Goal: Task Accomplishment & Management: Complete application form

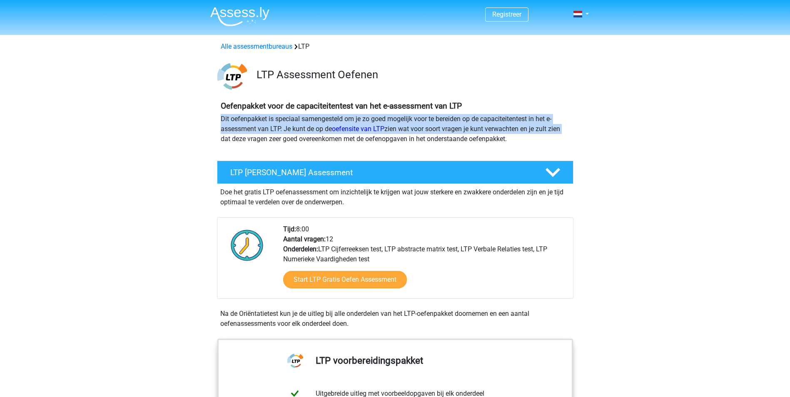
drag, startPoint x: 790, startPoint y: 108, endPoint x: 790, endPoint y: 128, distance: 20.0
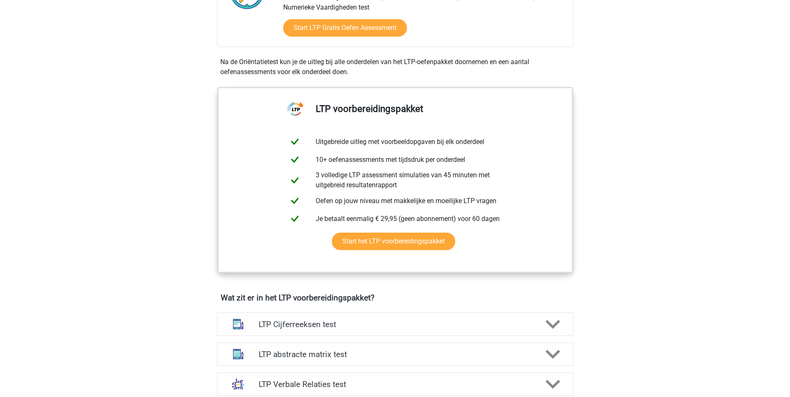
scroll to position [271, 0]
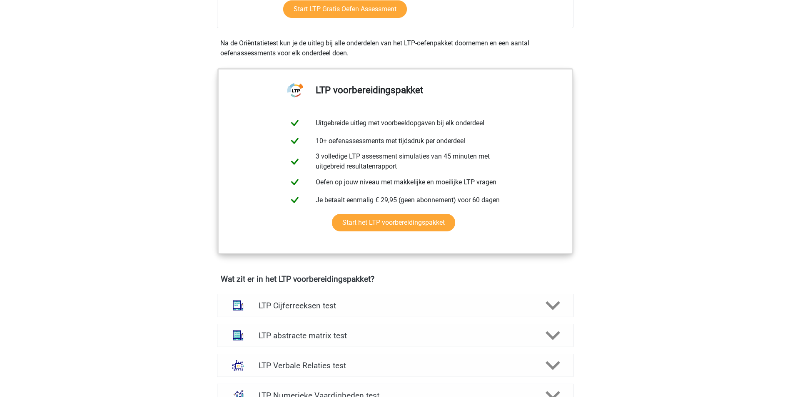
click at [551, 306] on polygon at bounding box center [553, 305] width 15 height 9
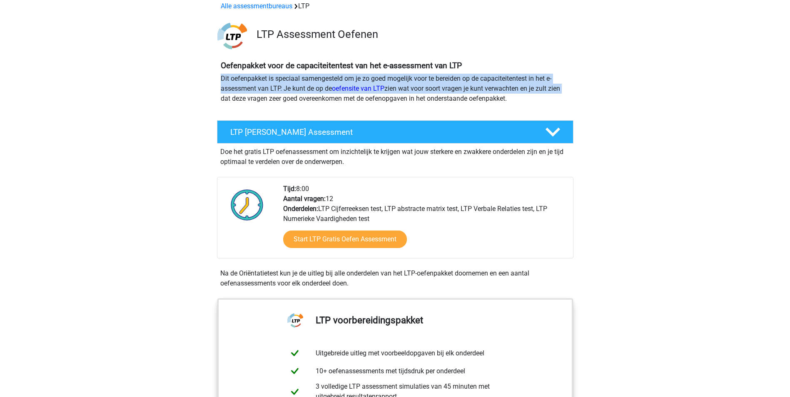
scroll to position [0, 0]
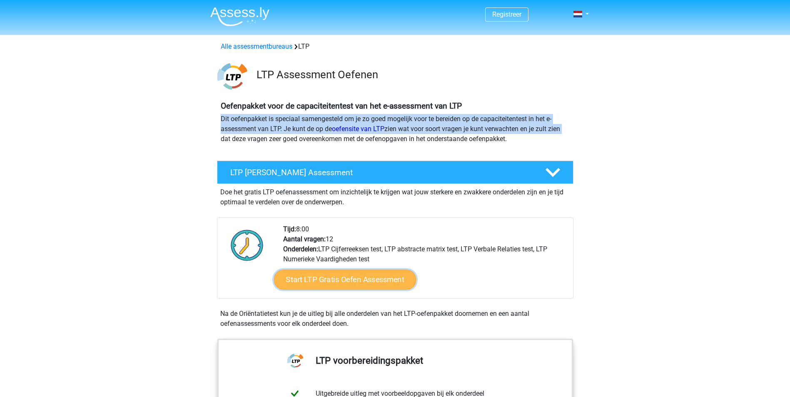
click at [356, 283] on link "Start LTP Gratis Oefen Assessment" at bounding box center [345, 280] width 142 height 20
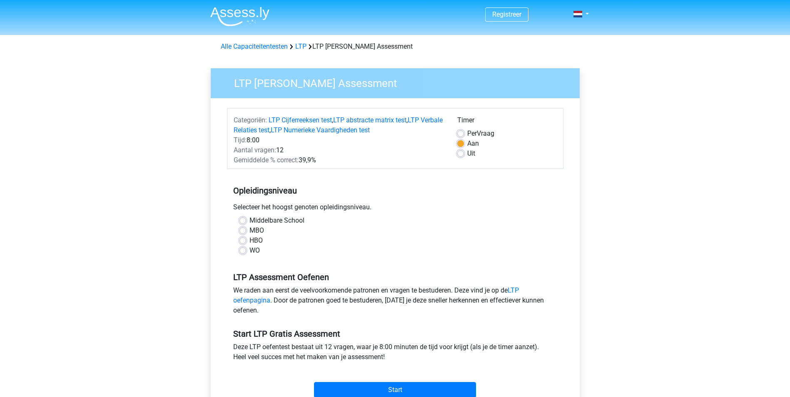
click at [249, 241] on label "HBO" at bounding box center [255, 241] width 13 height 10
click at [242, 241] on input "HBO" at bounding box center [242, 240] width 7 height 8
radio input "true"
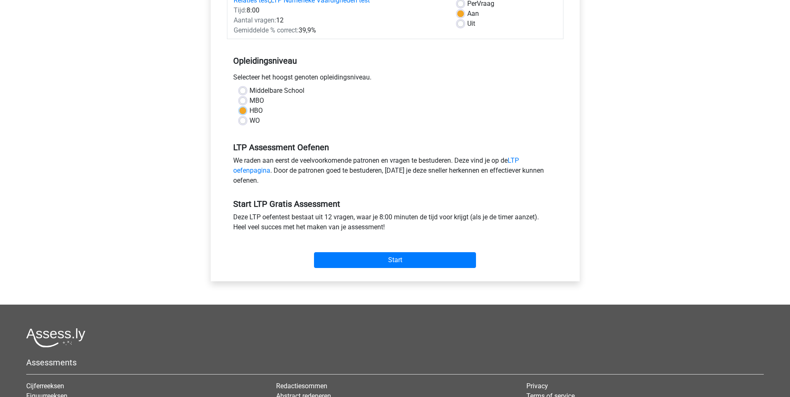
scroll to position [134, 0]
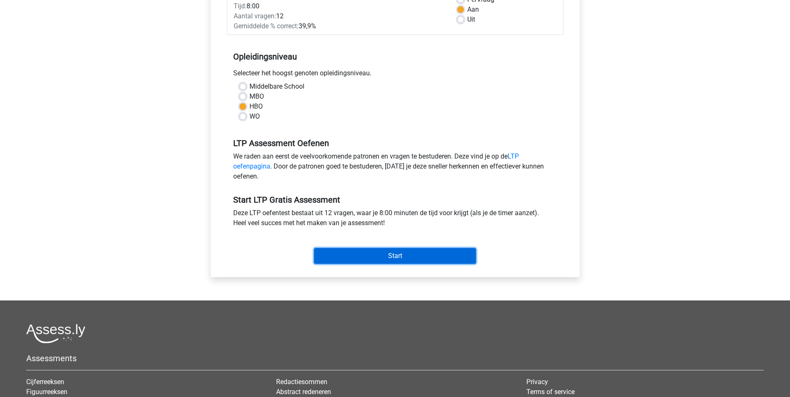
click at [363, 257] on input "Start" at bounding box center [395, 256] width 162 height 16
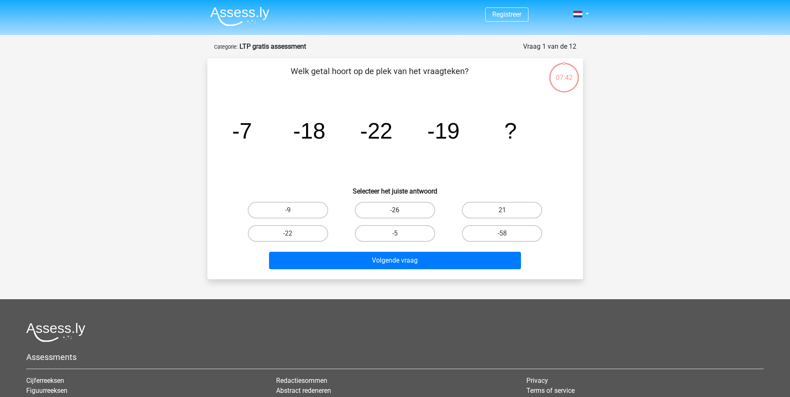
click at [388, 210] on label "-26" at bounding box center [395, 210] width 80 height 17
click at [395, 210] on input "-26" at bounding box center [397, 212] width 5 height 5
radio input "true"
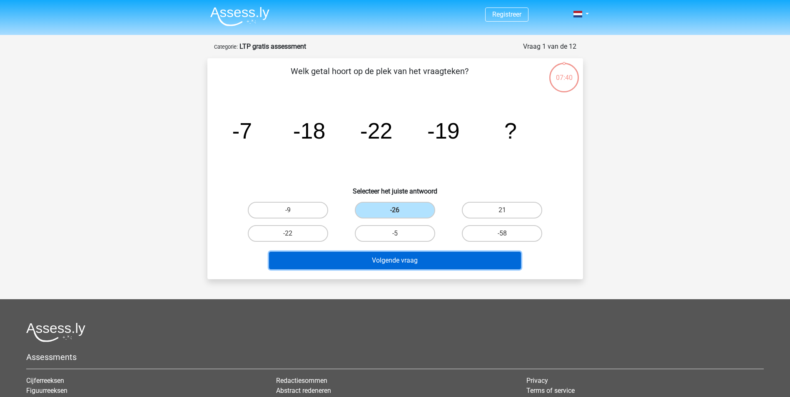
click at [389, 256] on button "Volgende vraag" at bounding box center [395, 260] width 252 height 17
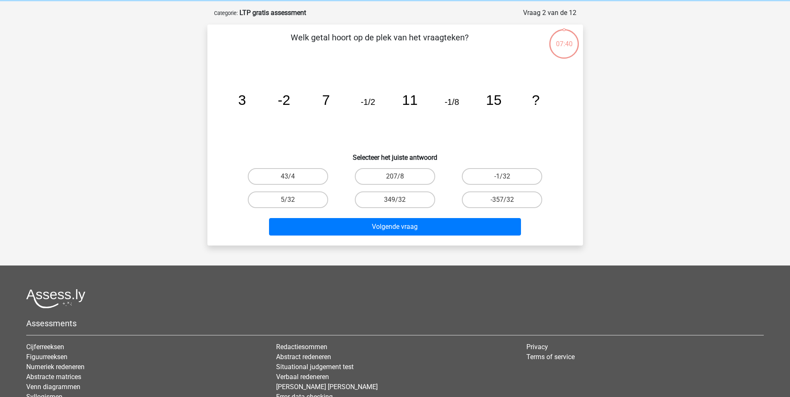
scroll to position [42, 0]
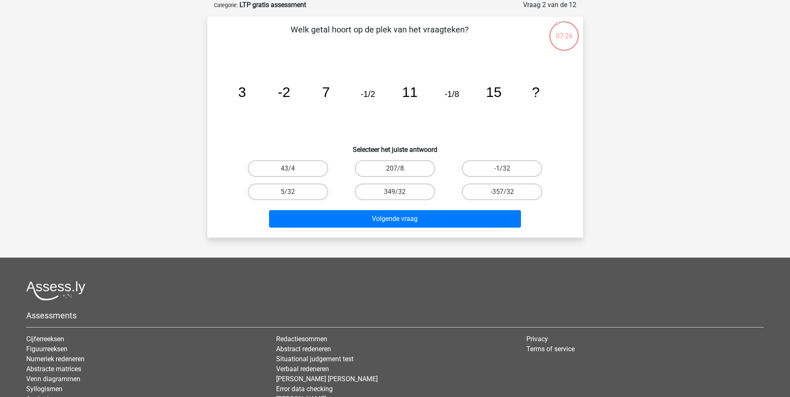
click at [293, 194] on input "5/32" at bounding box center [290, 194] width 5 height 5
radio input "true"
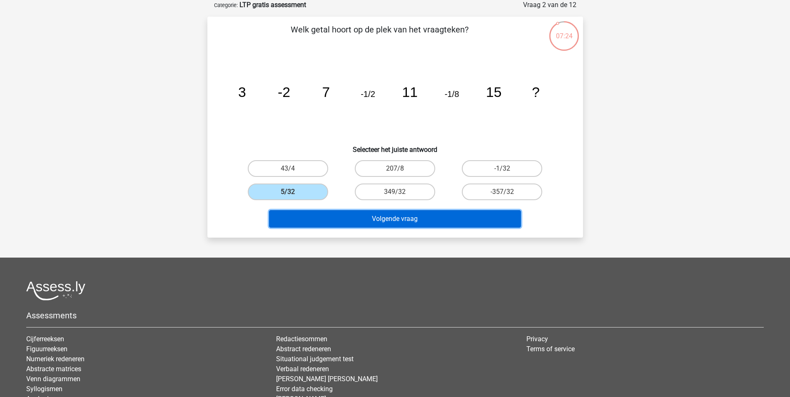
click at [373, 217] on button "Volgende vraag" at bounding box center [395, 218] width 252 height 17
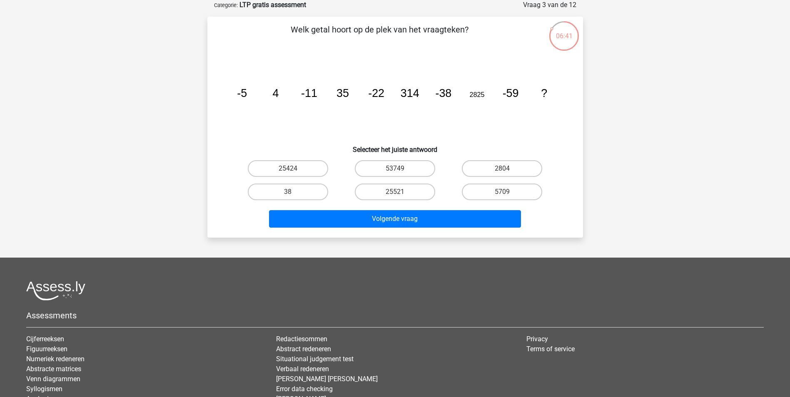
click at [502, 193] on input "5709" at bounding box center [504, 194] width 5 height 5
radio input "true"
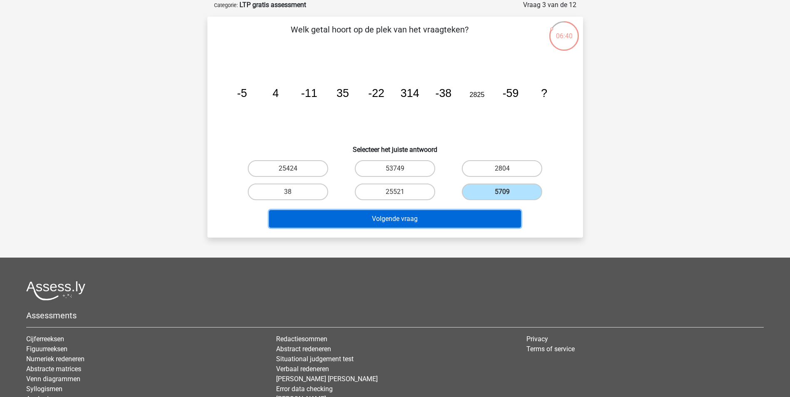
click at [397, 218] on button "Volgende vraag" at bounding box center [395, 218] width 252 height 17
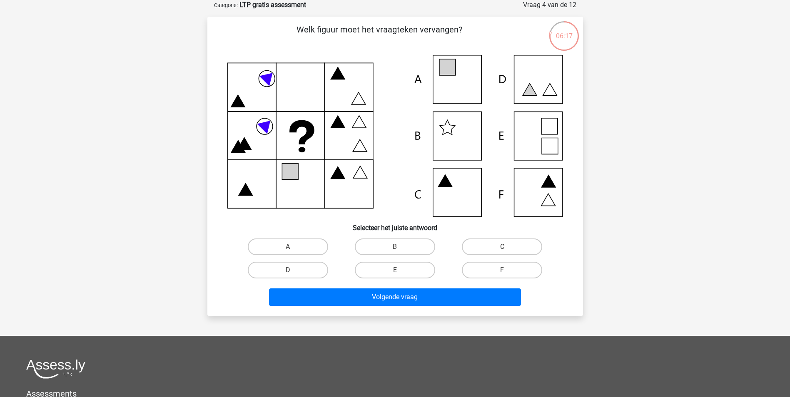
click at [547, 130] on icon at bounding box center [395, 136] width 336 height 162
click at [400, 276] on label "E" at bounding box center [395, 270] width 80 height 17
click at [400, 276] on input "E" at bounding box center [397, 272] width 5 height 5
radio input "true"
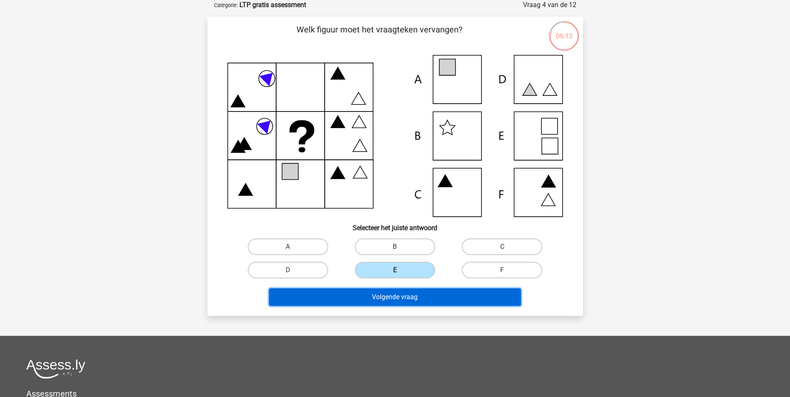
click at [391, 300] on button "Volgende vraag" at bounding box center [395, 297] width 252 height 17
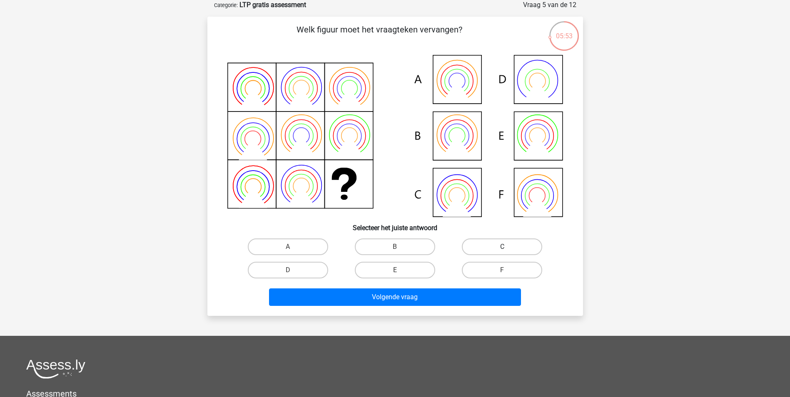
click at [493, 247] on label "C" at bounding box center [502, 247] width 80 height 17
click at [502, 247] on input "C" at bounding box center [504, 249] width 5 height 5
radio input "true"
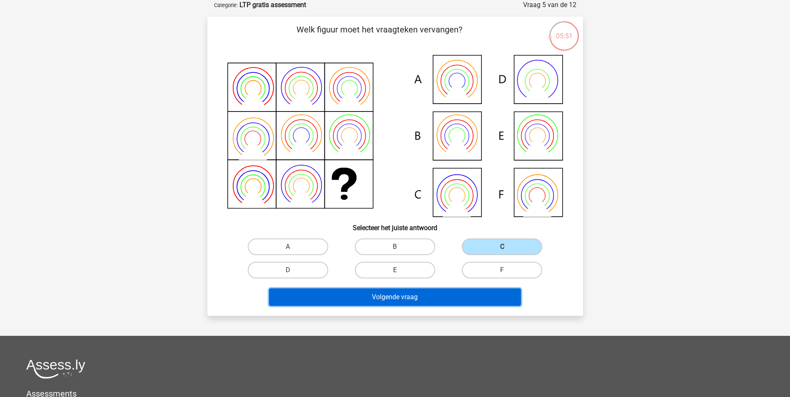
click at [397, 298] on button "Volgende vraag" at bounding box center [395, 297] width 252 height 17
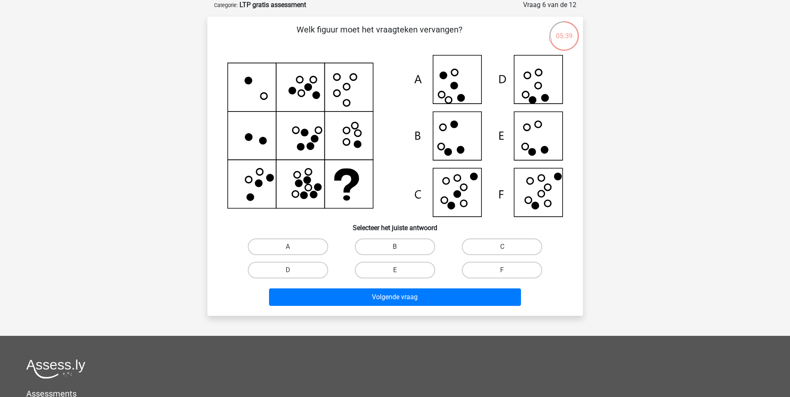
click at [471, 192] on icon at bounding box center [395, 136] width 336 height 162
click at [506, 244] on label "C" at bounding box center [502, 247] width 80 height 17
click at [506, 247] on input "C" at bounding box center [504, 249] width 5 height 5
radio input "true"
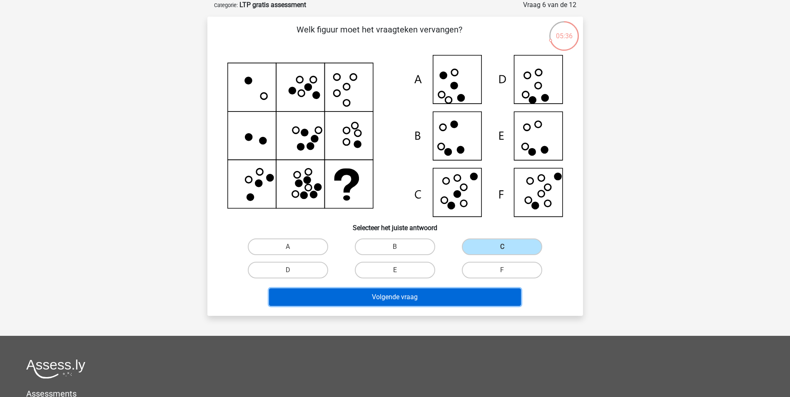
click at [389, 294] on button "Volgende vraag" at bounding box center [395, 297] width 252 height 17
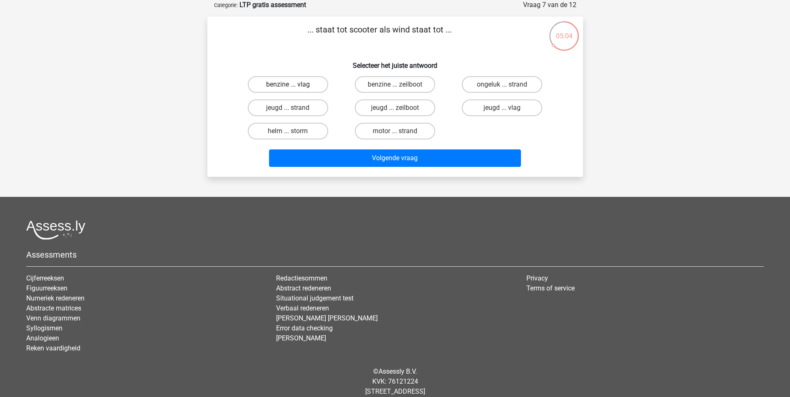
click at [294, 86] on label "benzine ... vlag" at bounding box center [288, 84] width 80 height 17
click at [293, 86] on input "benzine ... vlag" at bounding box center [290, 87] width 5 height 5
radio input "true"
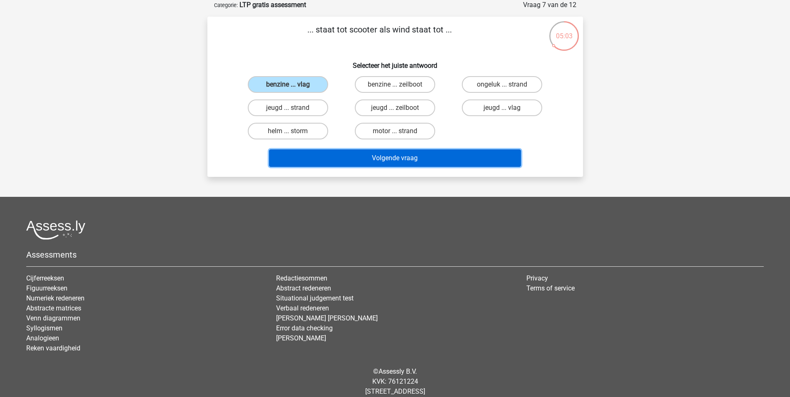
click at [385, 160] on button "Volgende vraag" at bounding box center [395, 157] width 252 height 17
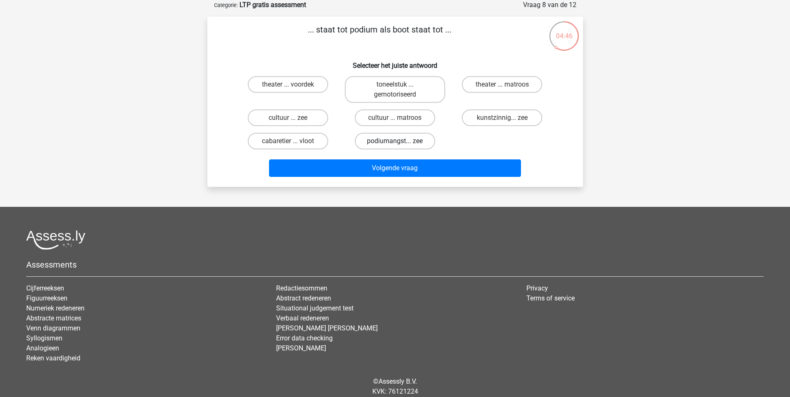
click at [392, 144] on label "podiumangst... zee" at bounding box center [395, 141] width 80 height 17
click at [395, 144] on input "podiumangst... zee" at bounding box center [397, 143] width 5 height 5
radio input "true"
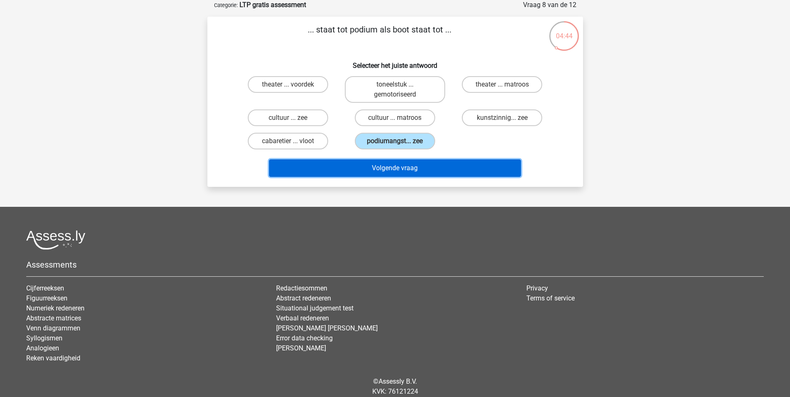
click at [379, 172] on button "Volgende vraag" at bounding box center [395, 167] width 252 height 17
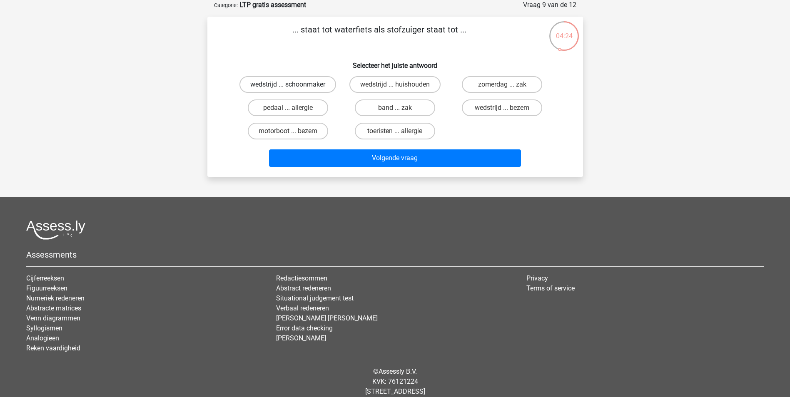
click at [270, 85] on label "wedstrijd ... schoonmaker" at bounding box center [287, 84] width 97 height 17
click at [288, 85] on input "wedstrijd ... schoonmaker" at bounding box center [290, 87] width 5 height 5
radio input "true"
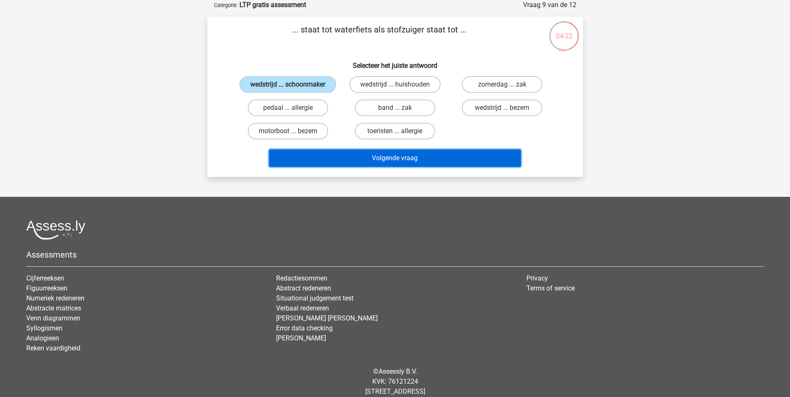
click at [391, 156] on button "Volgende vraag" at bounding box center [395, 157] width 252 height 17
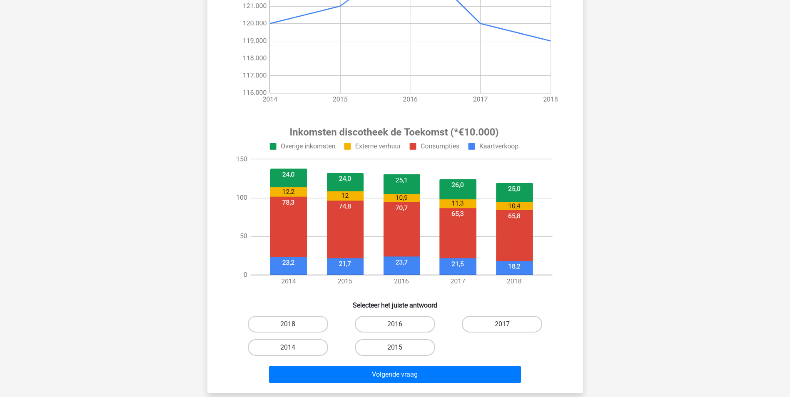
scroll to position [193, 0]
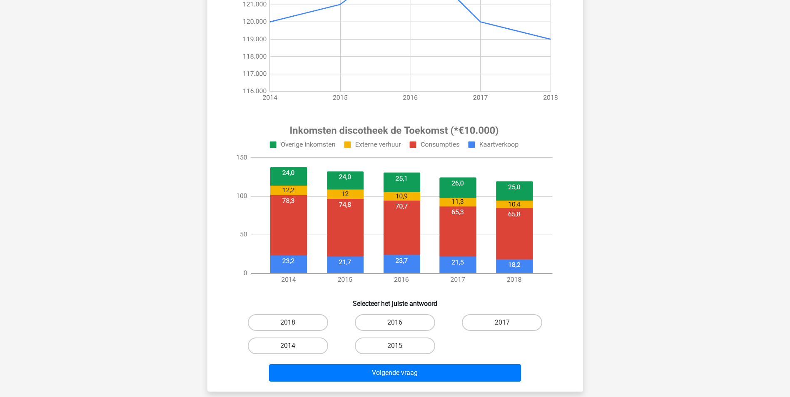
click at [293, 345] on label "2014" at bounding box center [288, 346] width 80 height 17
click at [293, 346] on input "2014" at bounding box center [290, 348] width 5 height 5
radio input "true"
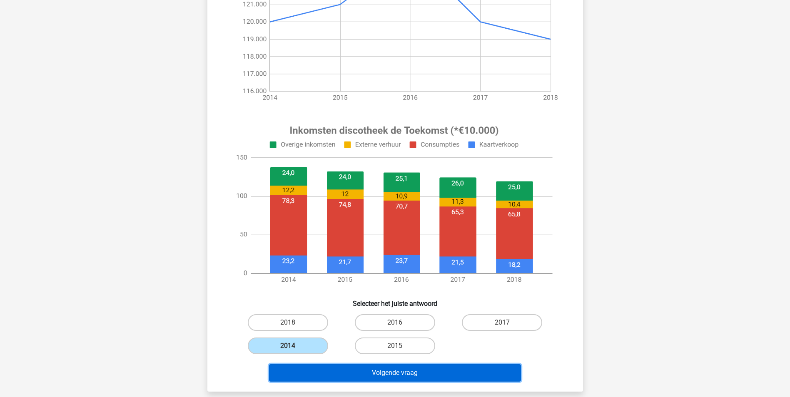
click at [461, 372] on button "Volgende vraag" at bounding box center [395, 372] width 252 height 17
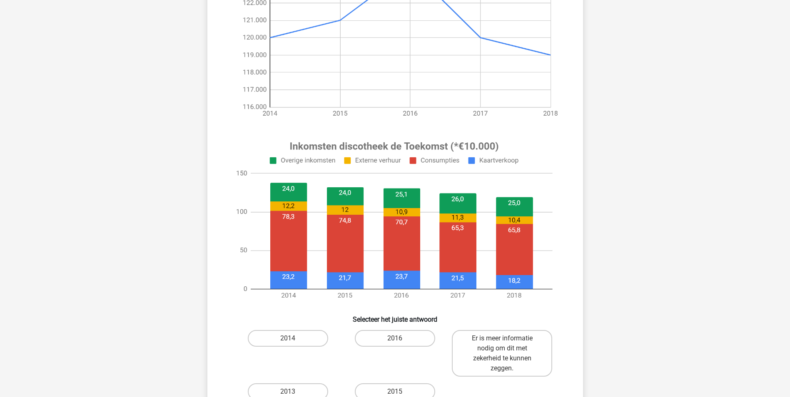
scroll to position [178, 0]
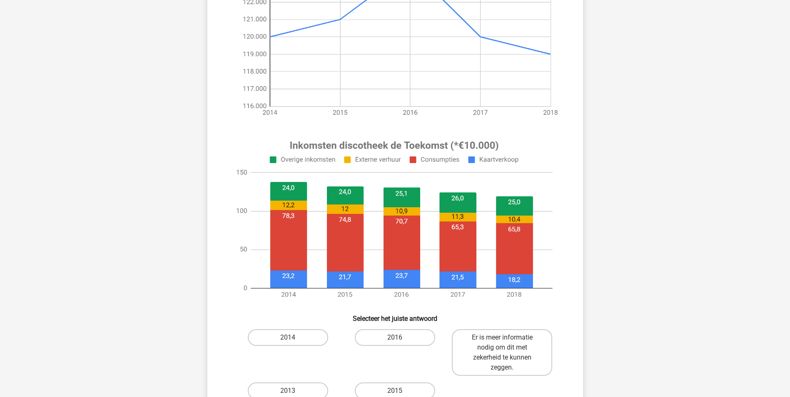
click at [399, 339] on input "2016" at bounding box center [397, 340] width 5 height 5
radio input "true"
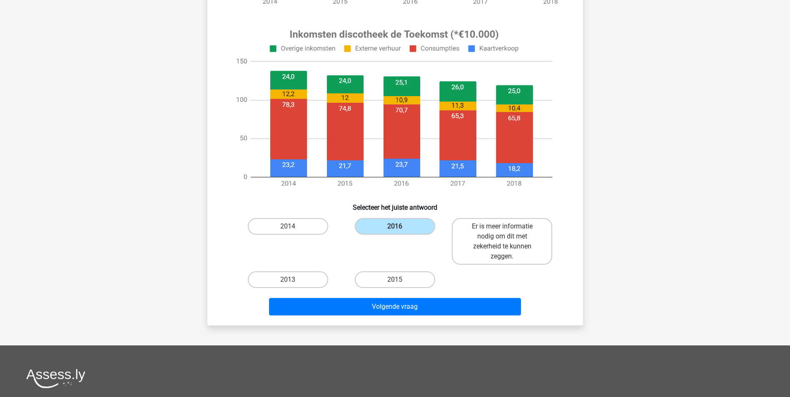
scroll to position [293, 0]
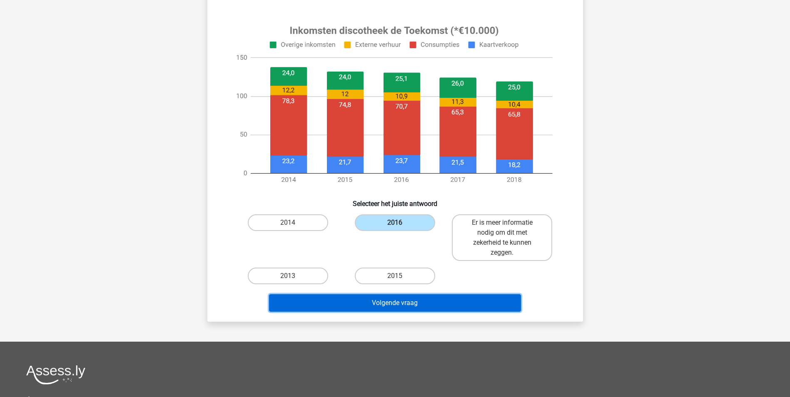
click at [386, 306] on button "Volgende vraag" at bounding box center [395, 302] width 252 height 17
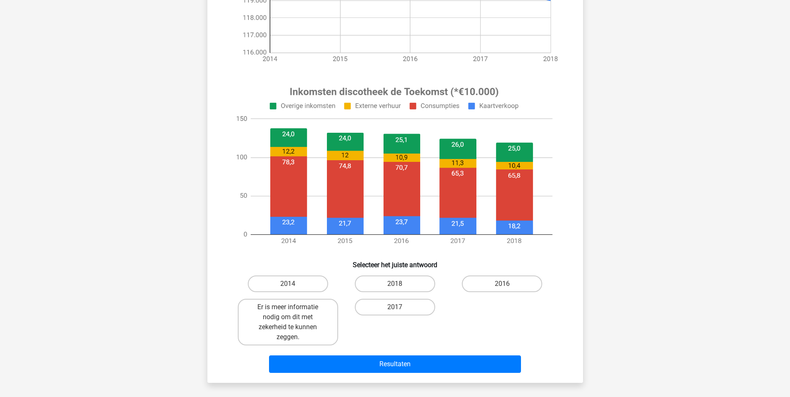
scroll to position [230, 0]
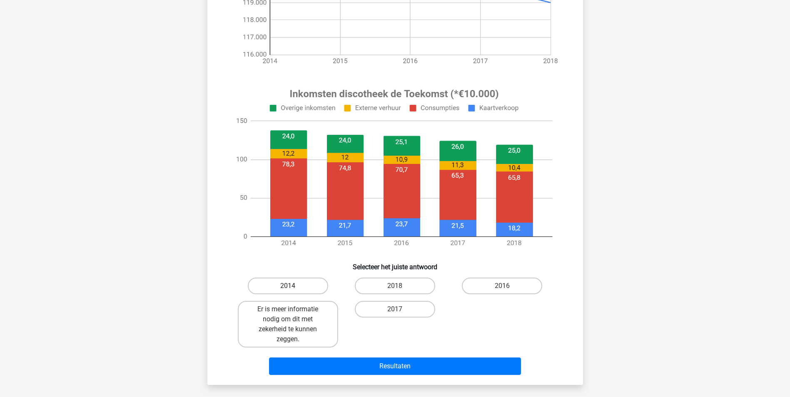
click at [289, 284] on label "2014" at bounding box center [288, 286] width 80 height 17
click at [289, 286] on input "2014" at bounding box center [290, 288] width 5 height 5
radio input "true"
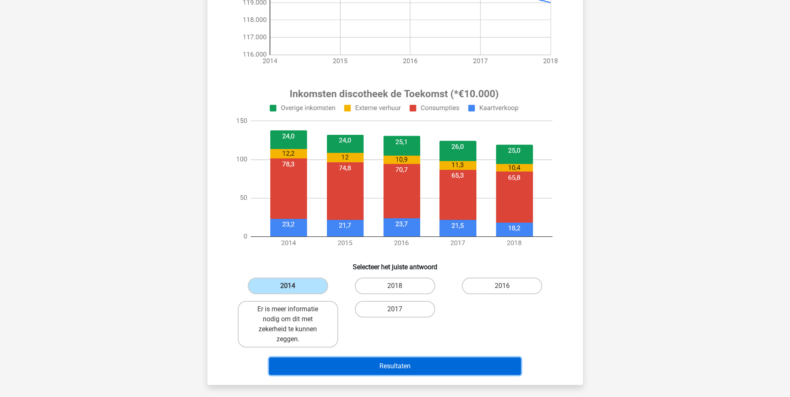
click at [392, 365] on button "Resultaten" at bounding box center [395, 366] width 252 height 17
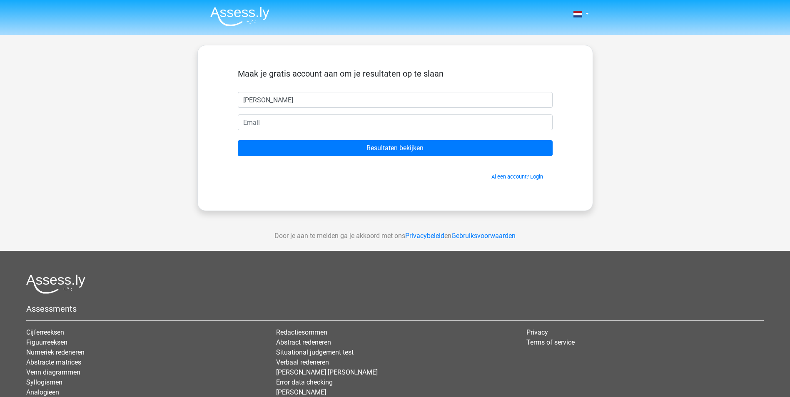
type input "[PERSON_NAME]"
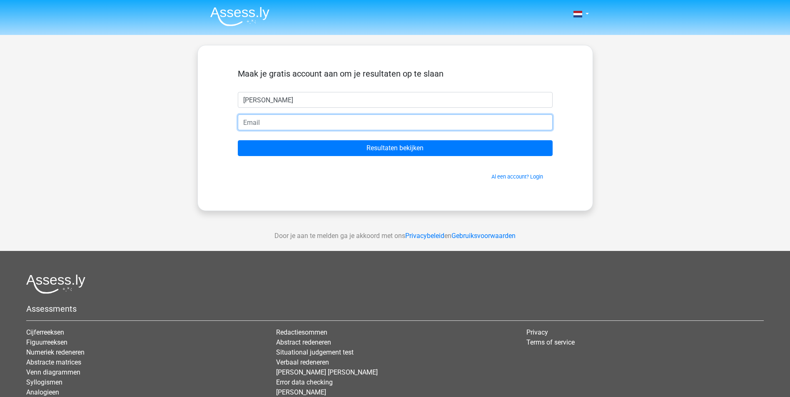
click at [269, 118] on input "email" at bounding box center [395, 123] width 315 height 16
type input "[EMAIL_ADDRESS][DOMAIN_NAME]"
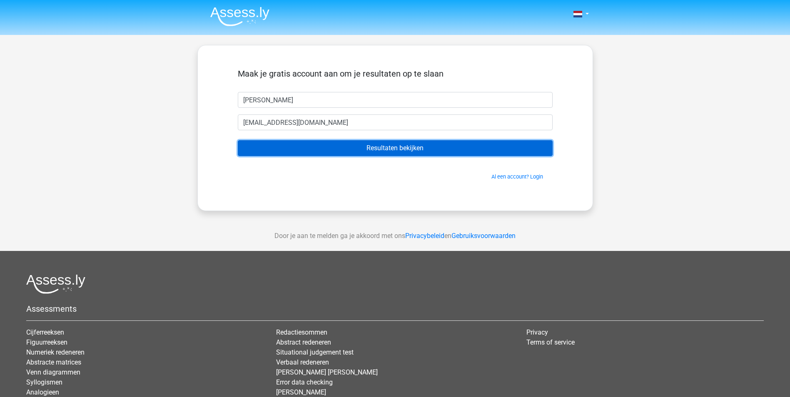
click at [412, 150] on input "Resultaten bekijken" at bounding box center [395, 148] width 315 height 16
